Goal: Information Seeking & Learning: Learn about a topic

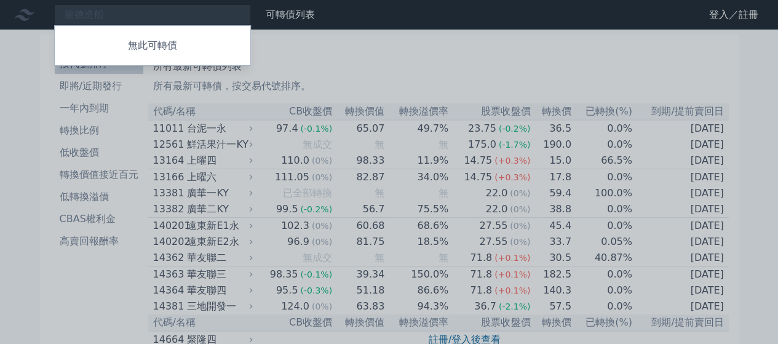
type input "龍德造船"
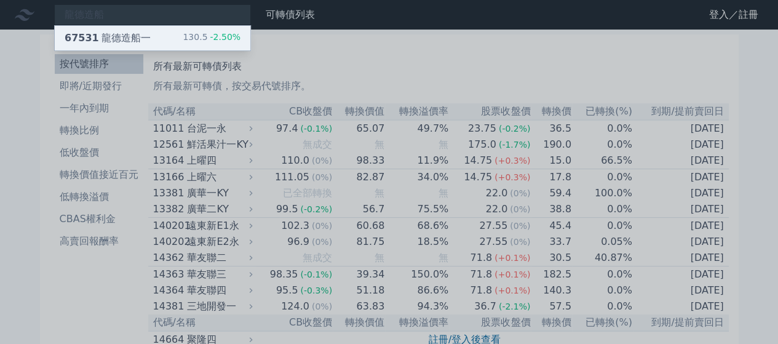
click at [154, 26] on div "67531 龍德造船一 130.5 -2.50%" at bounding box center [152, 38] width 195 height 25
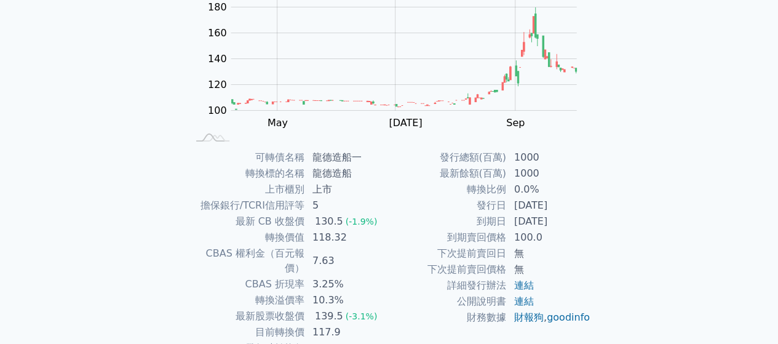
scroll to position [184, 0]
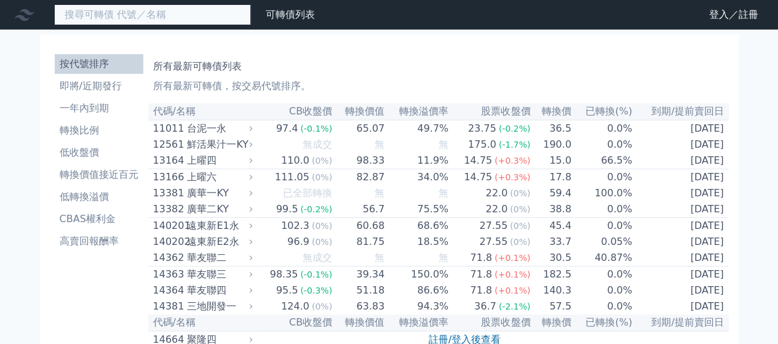
click at [192, 8] on input at bounding box center [152, 14] width 197 height 21
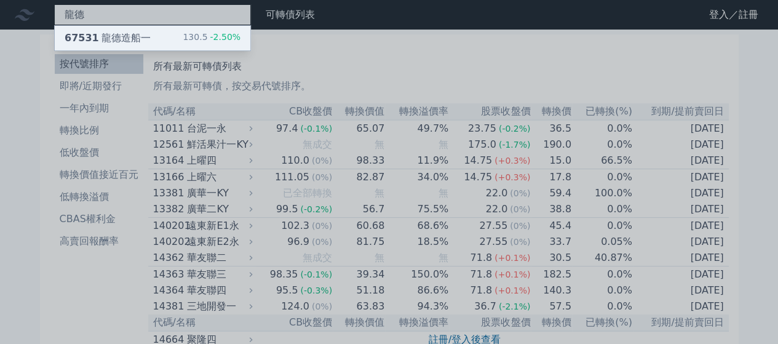
type input "龍德"
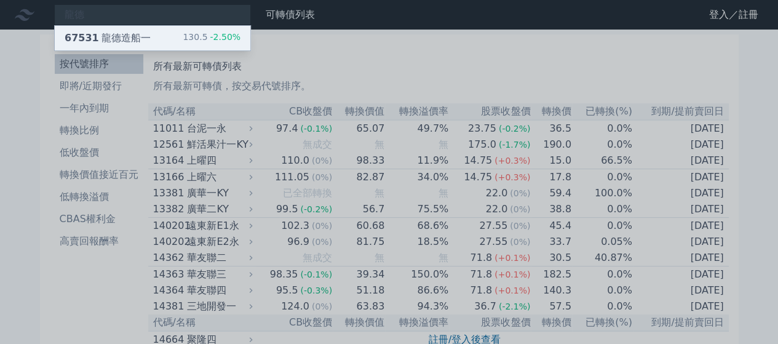
click at [198, 37] on div "130.5 -2.50%" at bounding box center [212, 38] width 58 height 15
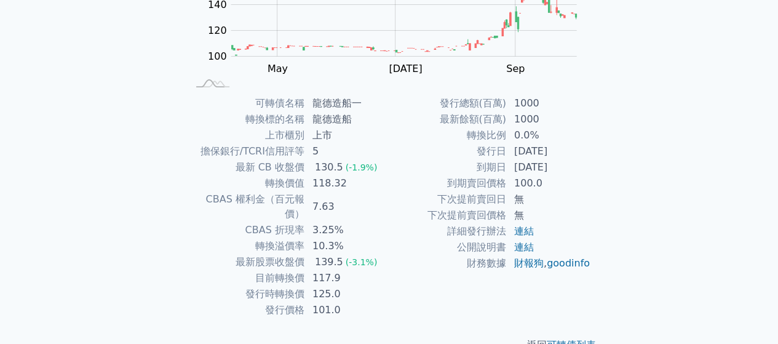
scroll to position [225, 0]
